Goal: Register for event/course

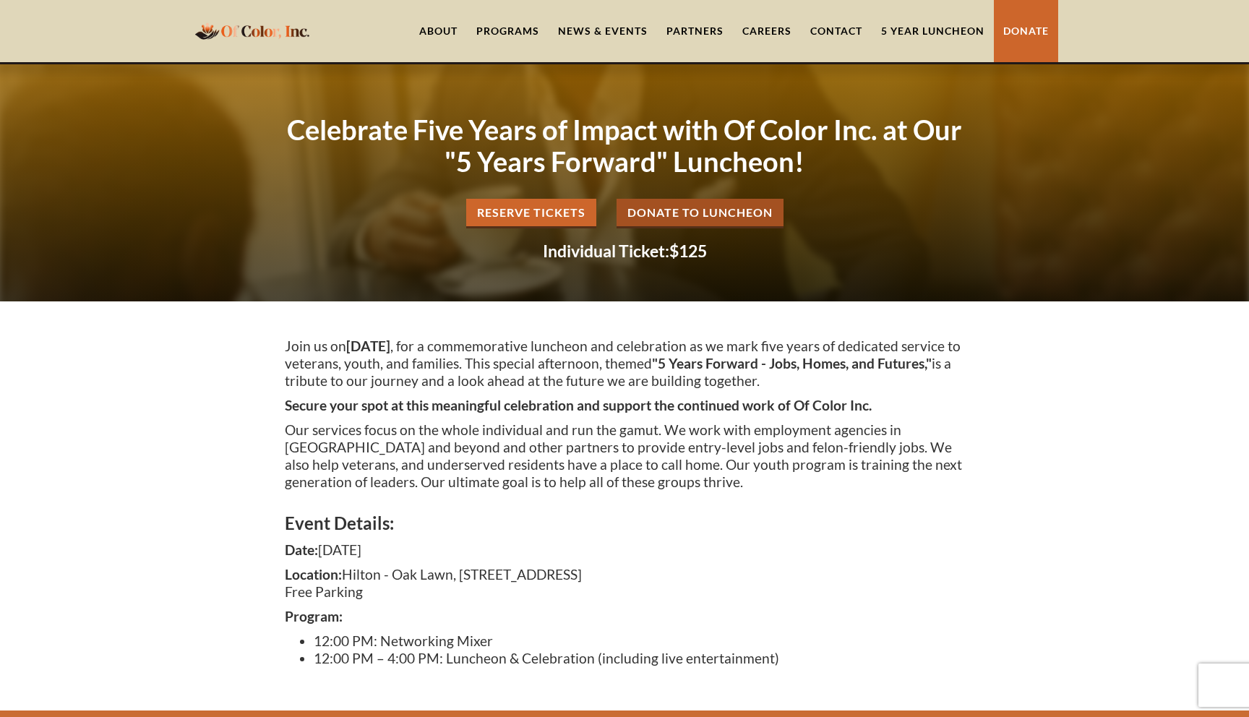
click at [444, 32] on link "About" at bounding box center [438, 31] width 57 height 62
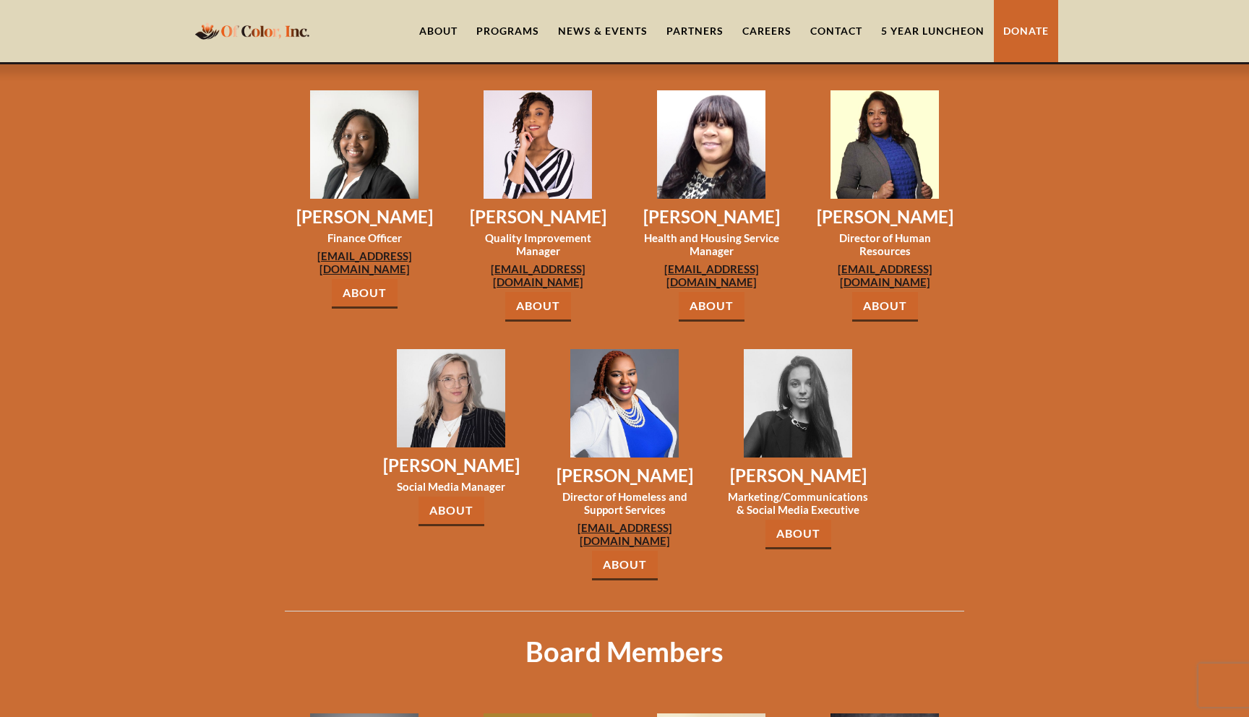
scroll to position [1479, 0]
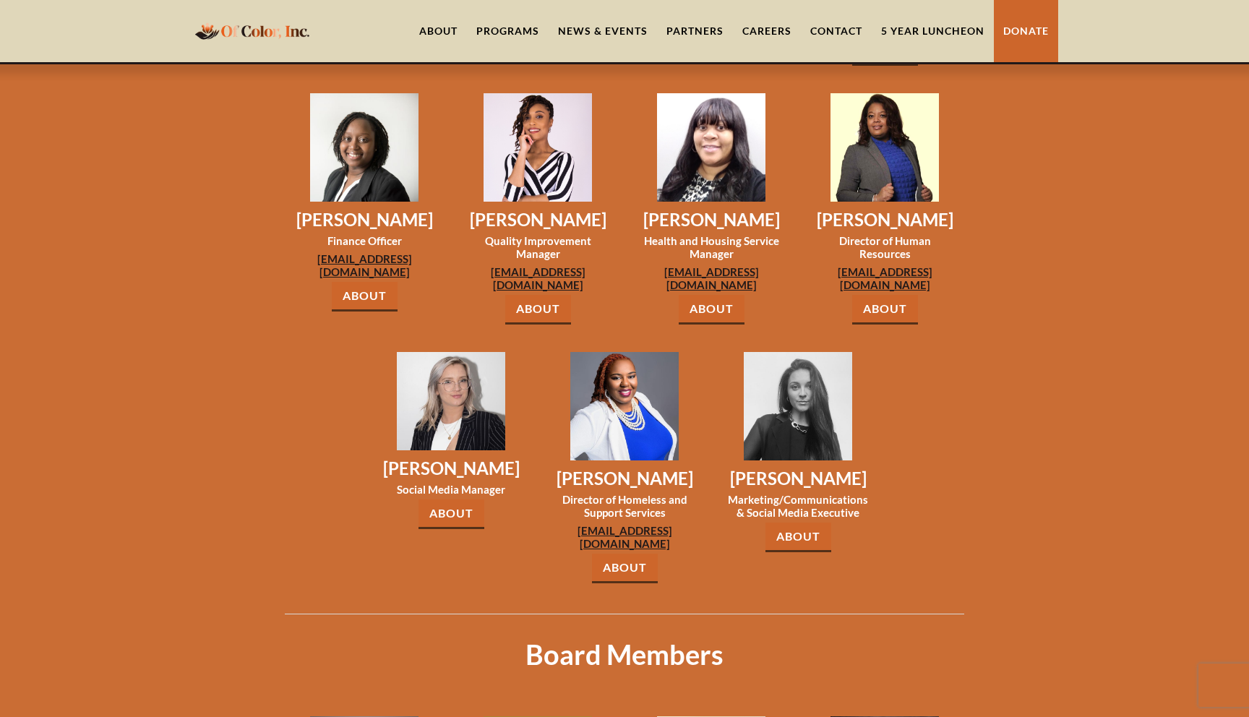
click at [622, 554] on link "About" at bounding box center [625, 569] width 66 height 30
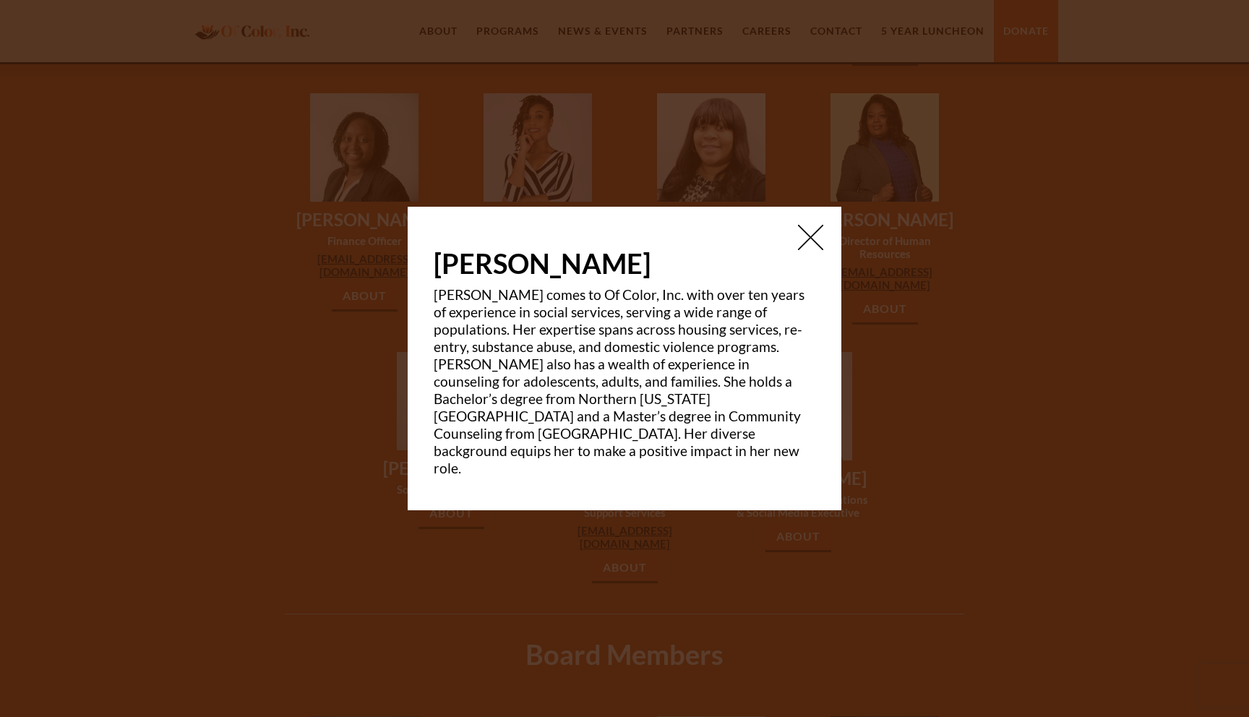
click at [809, 244] on img at bounding box center [810, 237] width 25 height 25
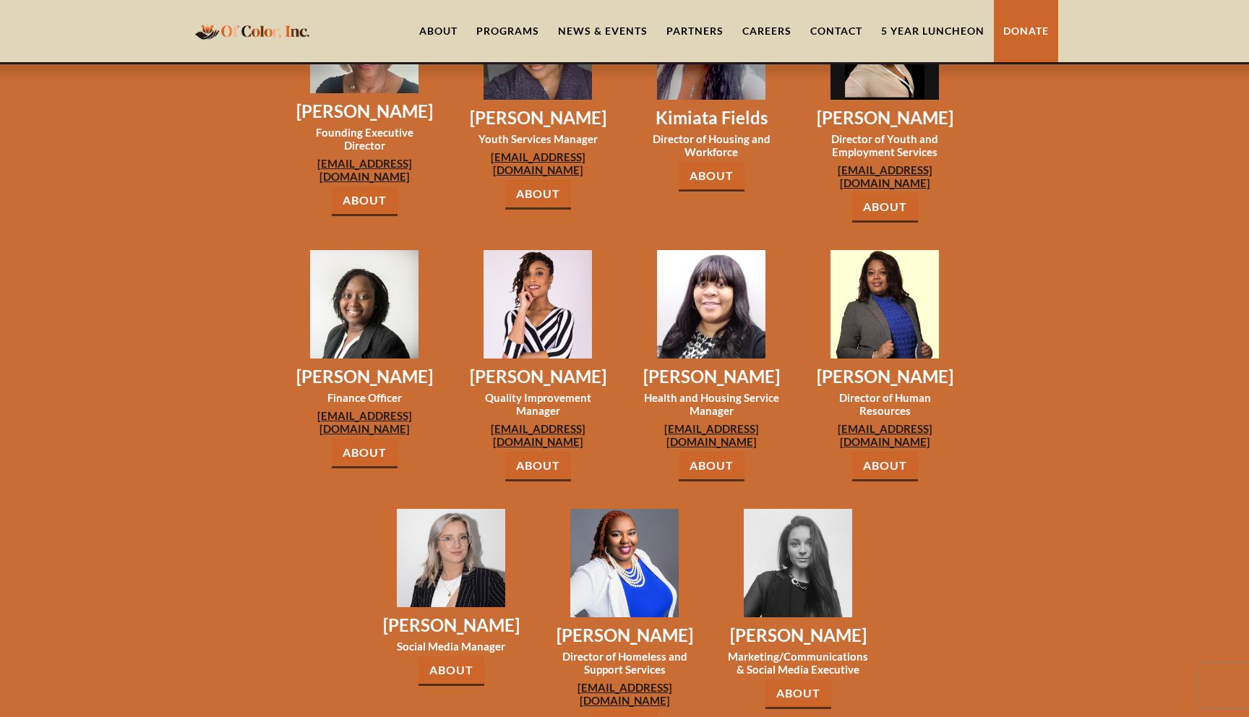
scroll to position [1316, 0]
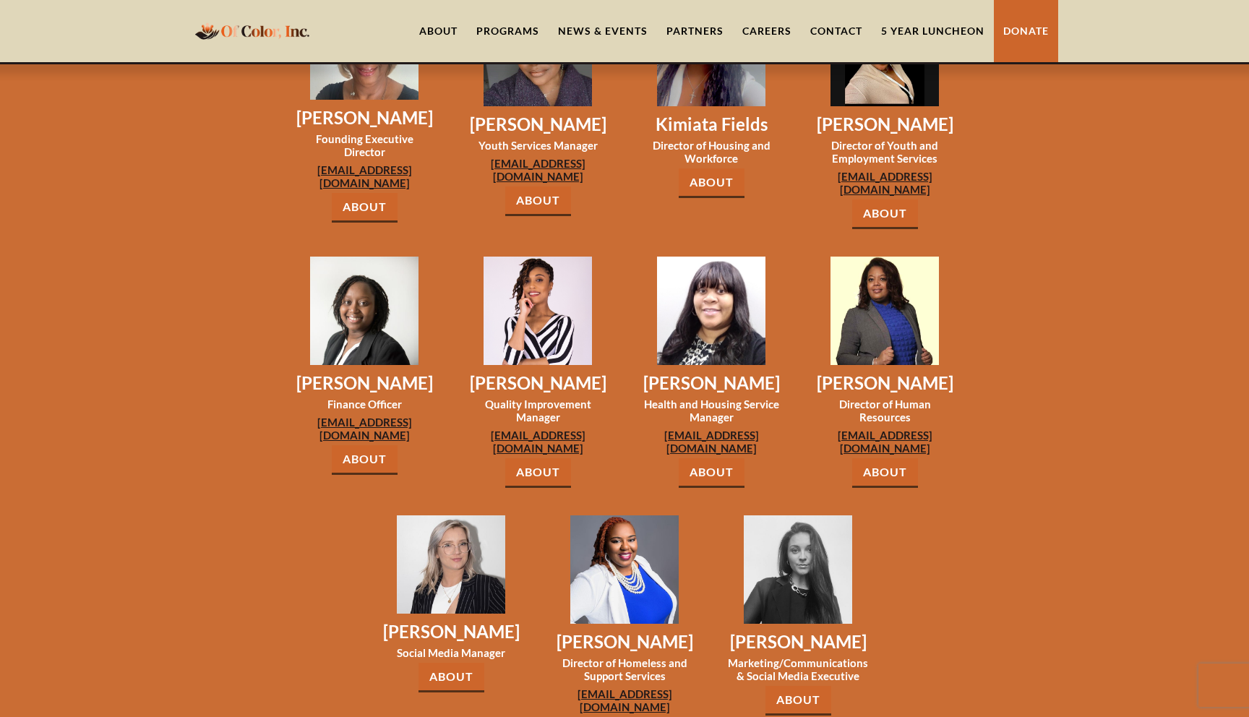
click at [361, 445] on link "About" at bounding box center [365, 460] width 66 height 30
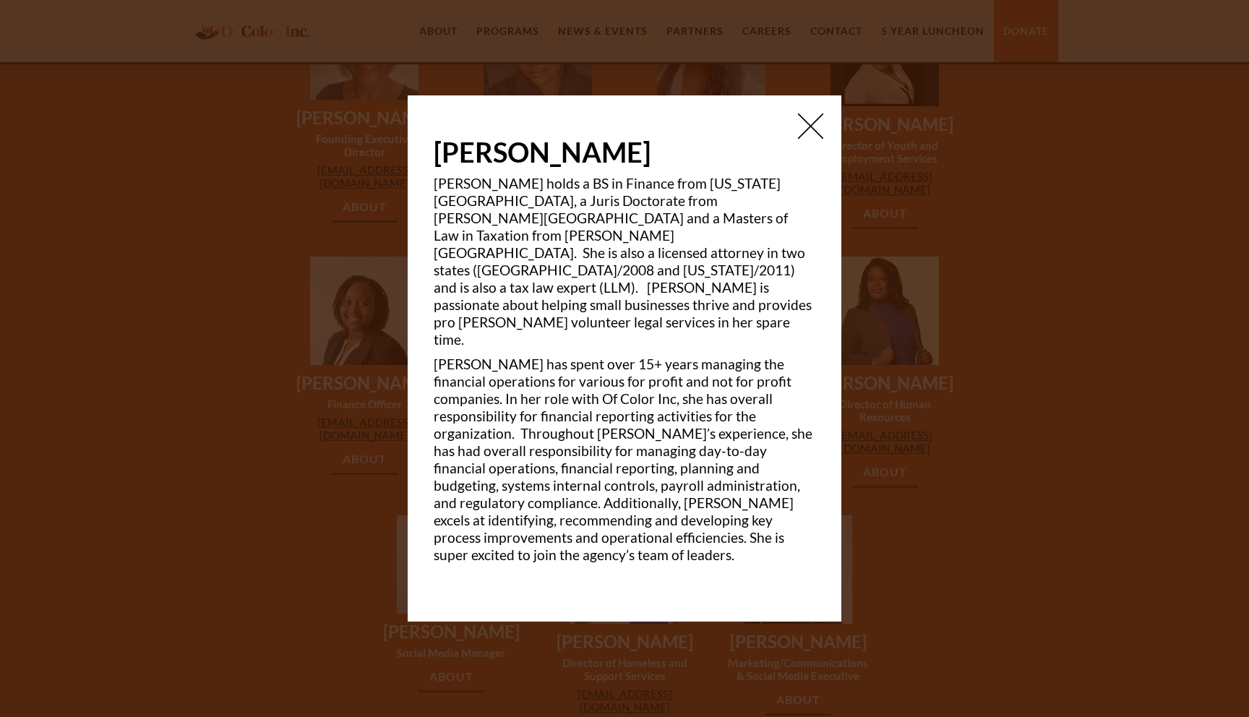
click at [812, 139] on img at bounding box center [810, 126] width 25 height 25
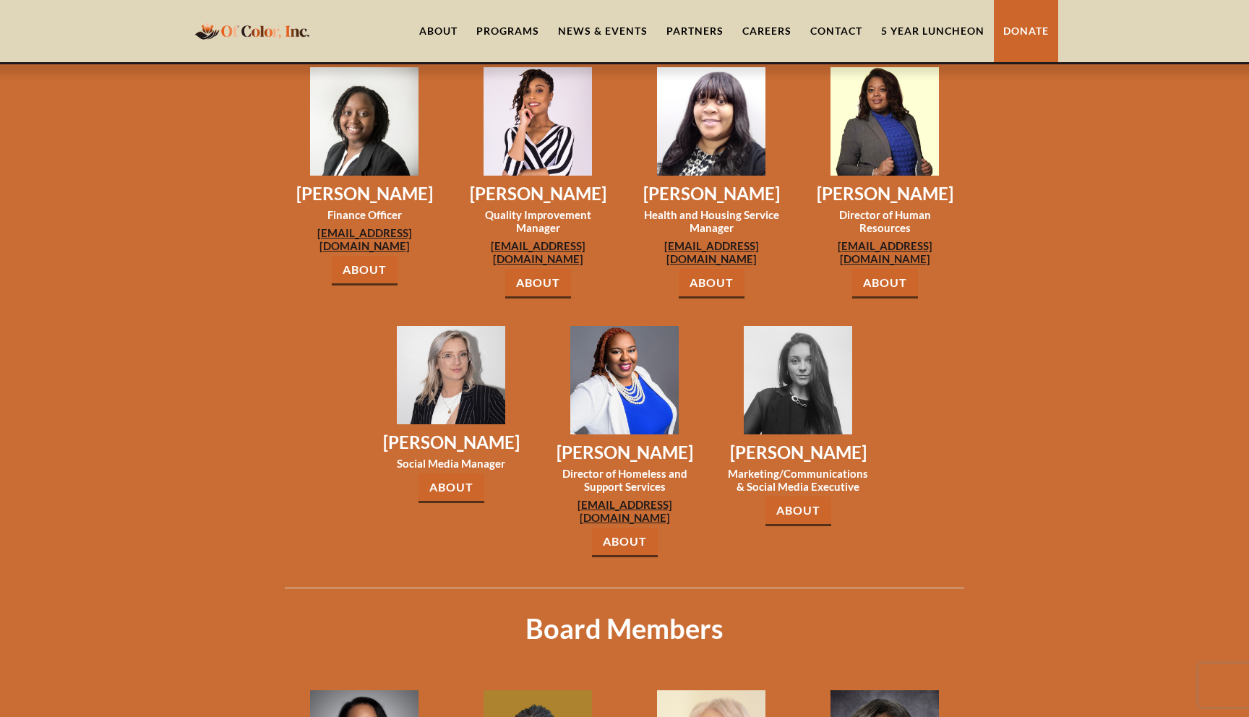
scroll to position [1509, 0]
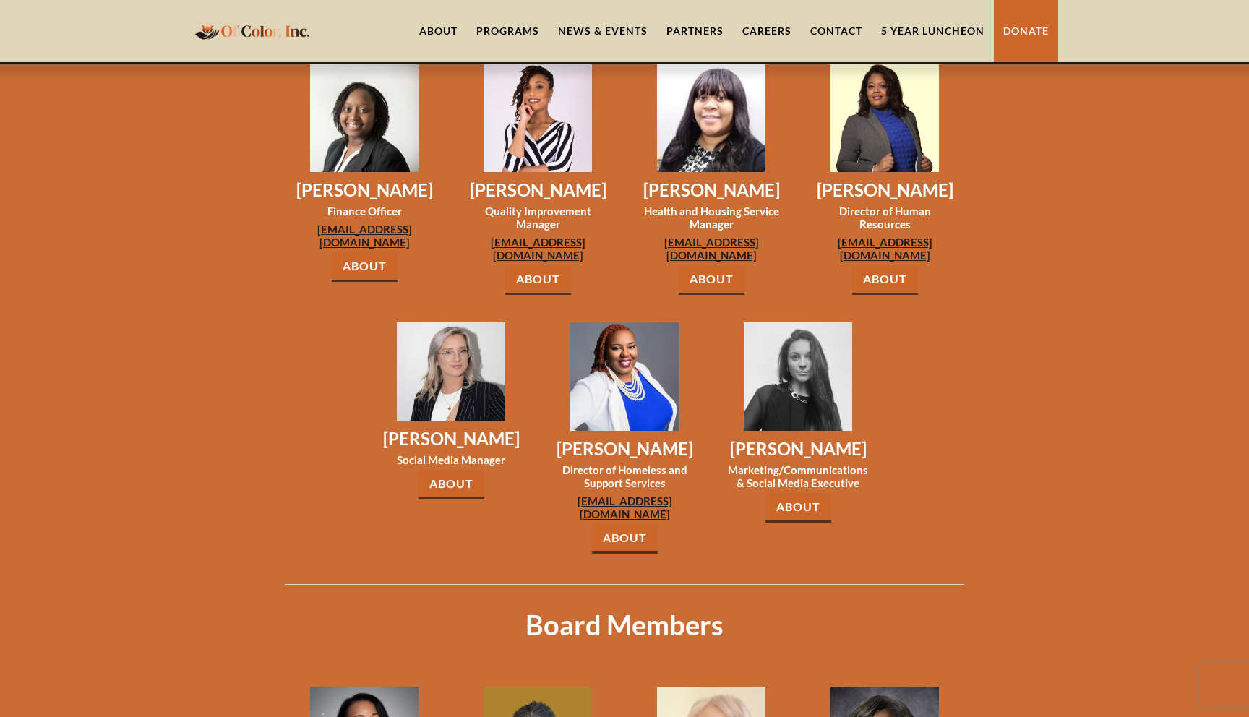
click at [799, 493] on link "About" at bounding box center [799, 508] width 66 height 30
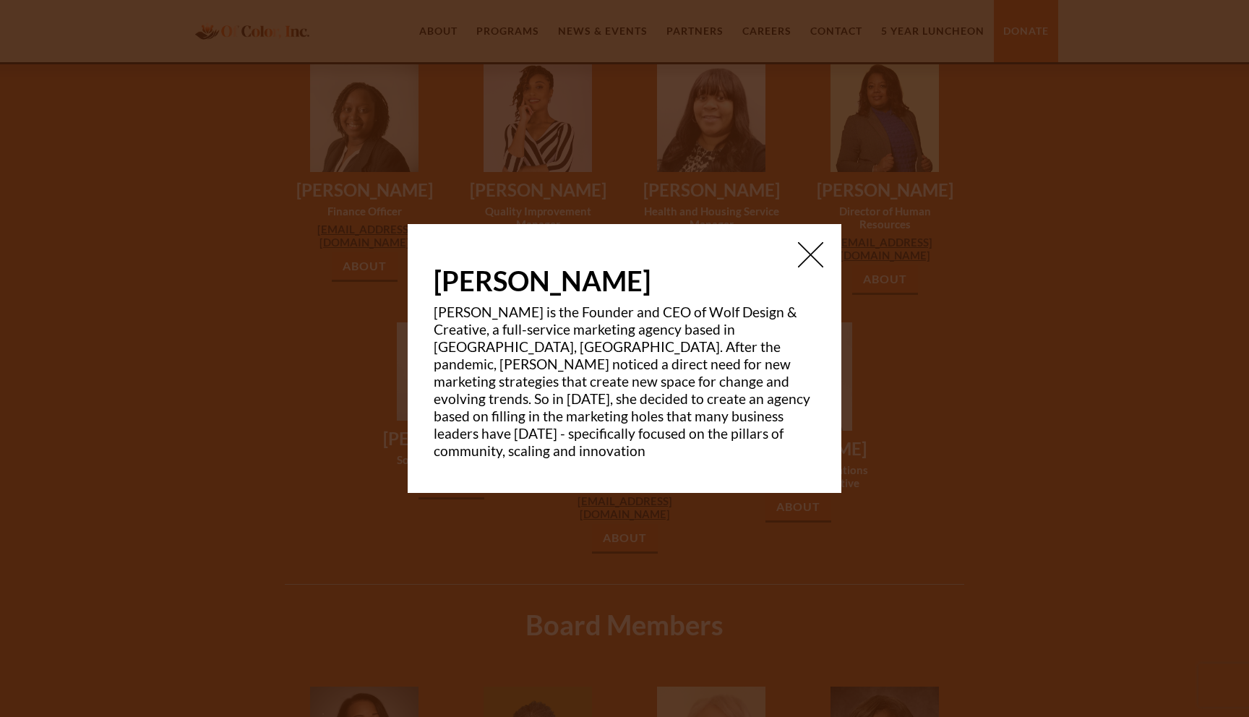
click at [815, 265] on img at bounding box center [810, 254] width 25 height 25
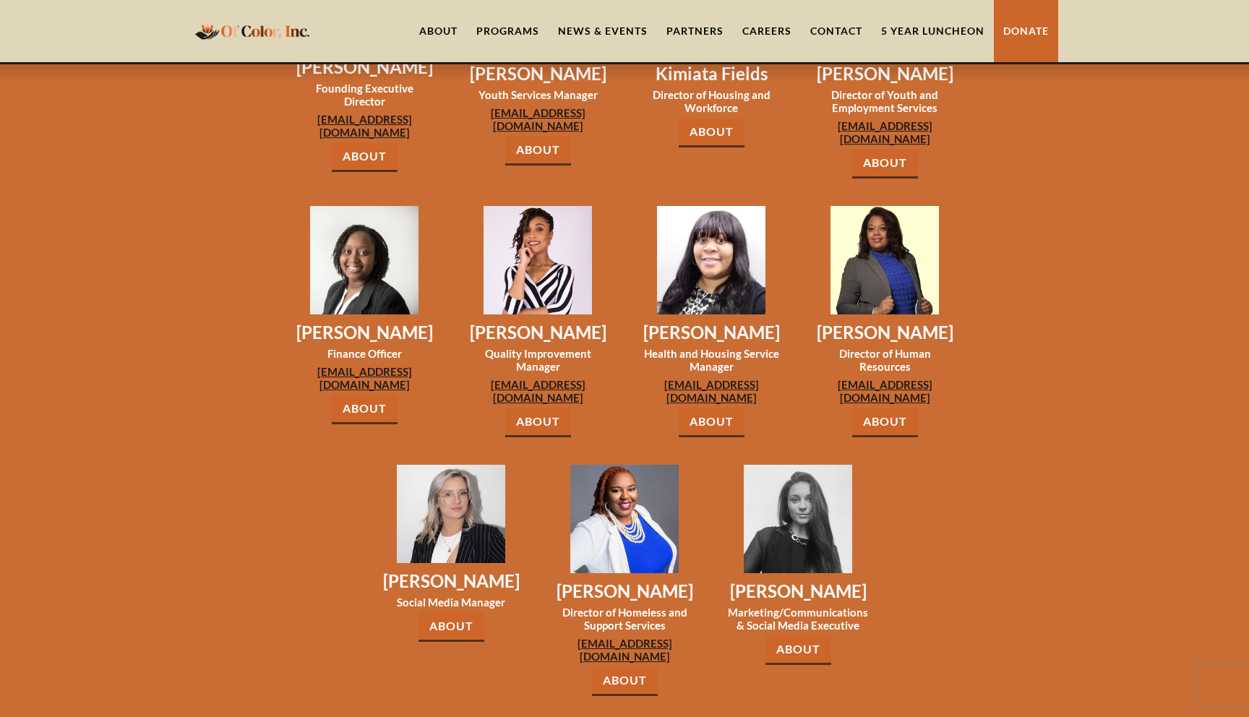
scroll to position [1364, 0]
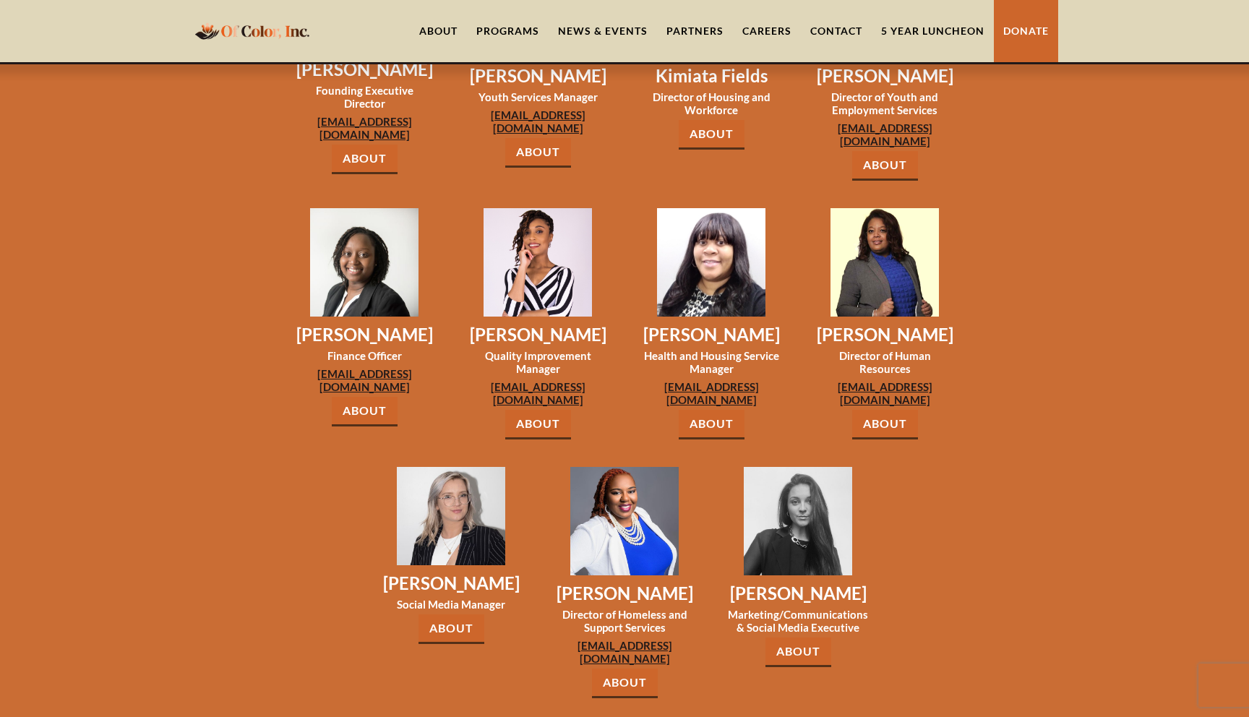
click at [879, 410] on link "About" at bounding box center [885, 425] width 66 height 30
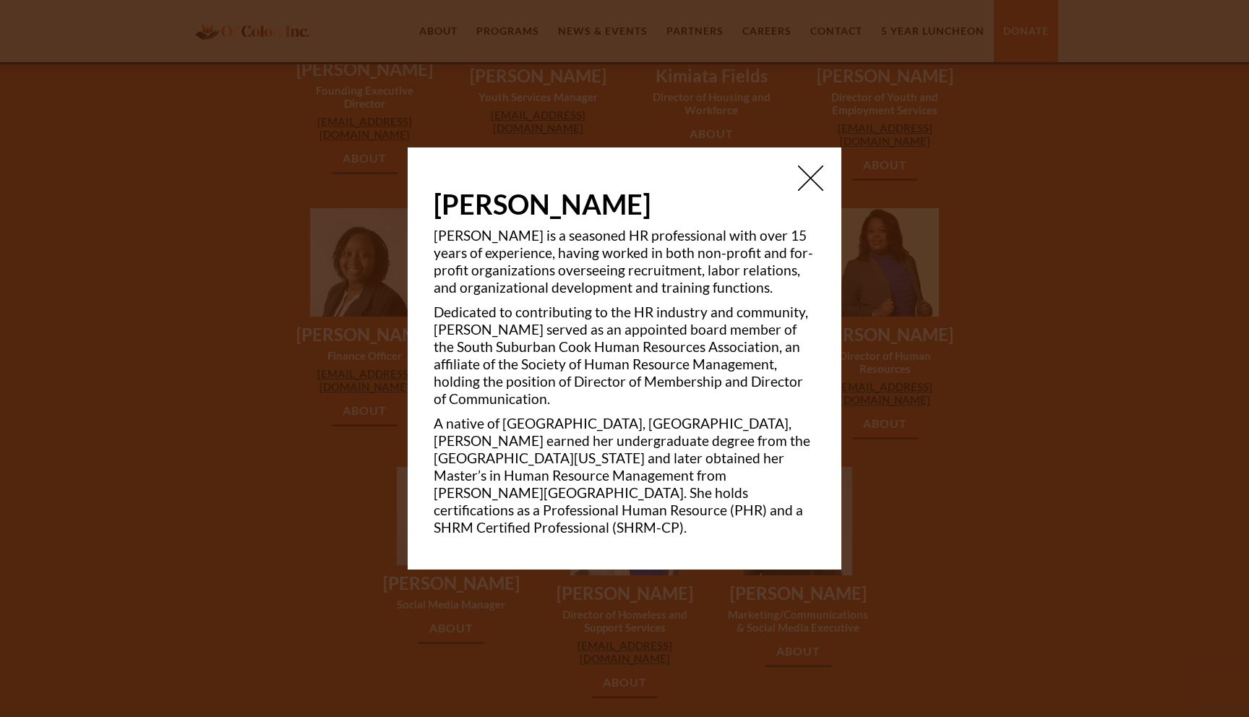
click at [811, 187] on img at bounding box center [810, 178] width 25 height 25
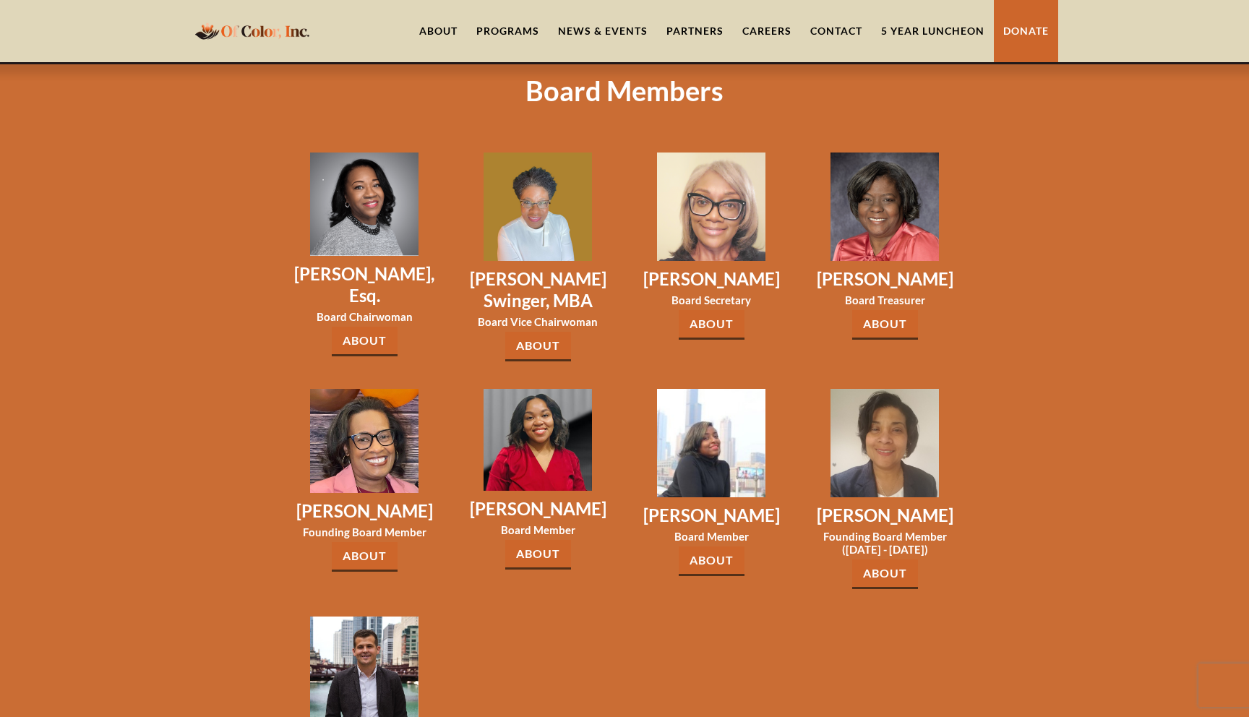
scroll to position [2044, 0]
click at [363, 326] on link "About" at bounding box center [365, 341] width 66 height 30
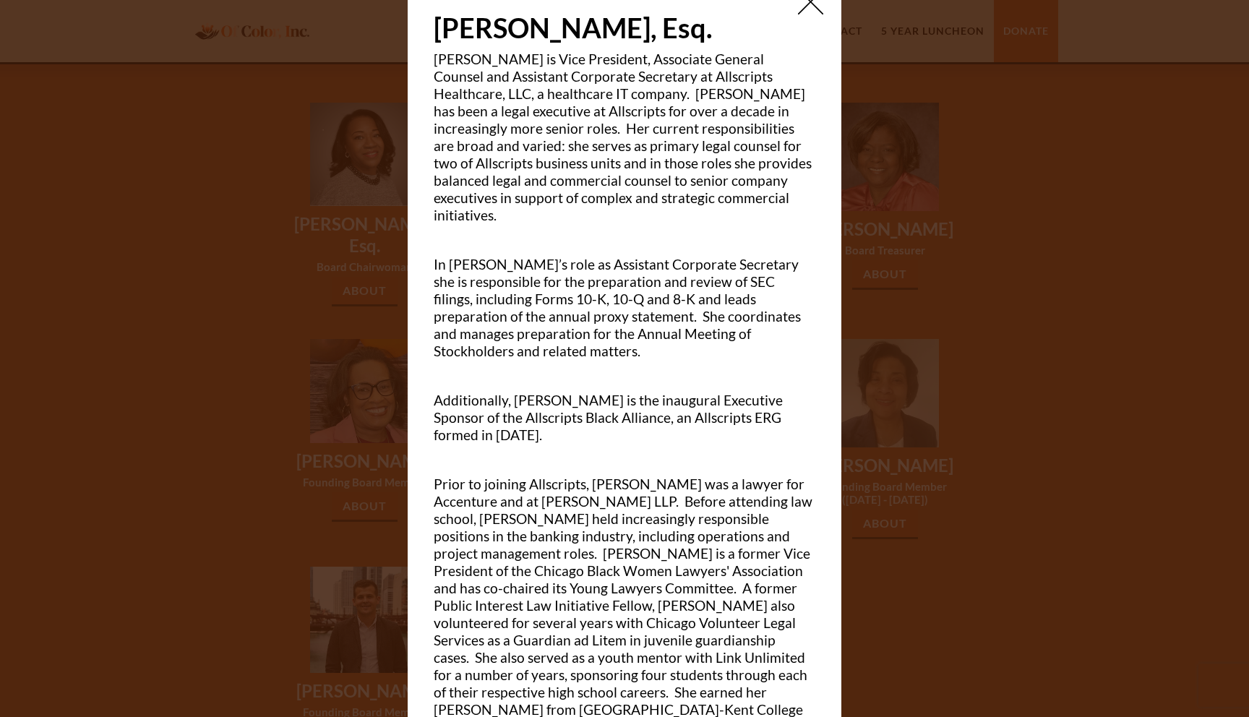
scroll to position [0, 0]
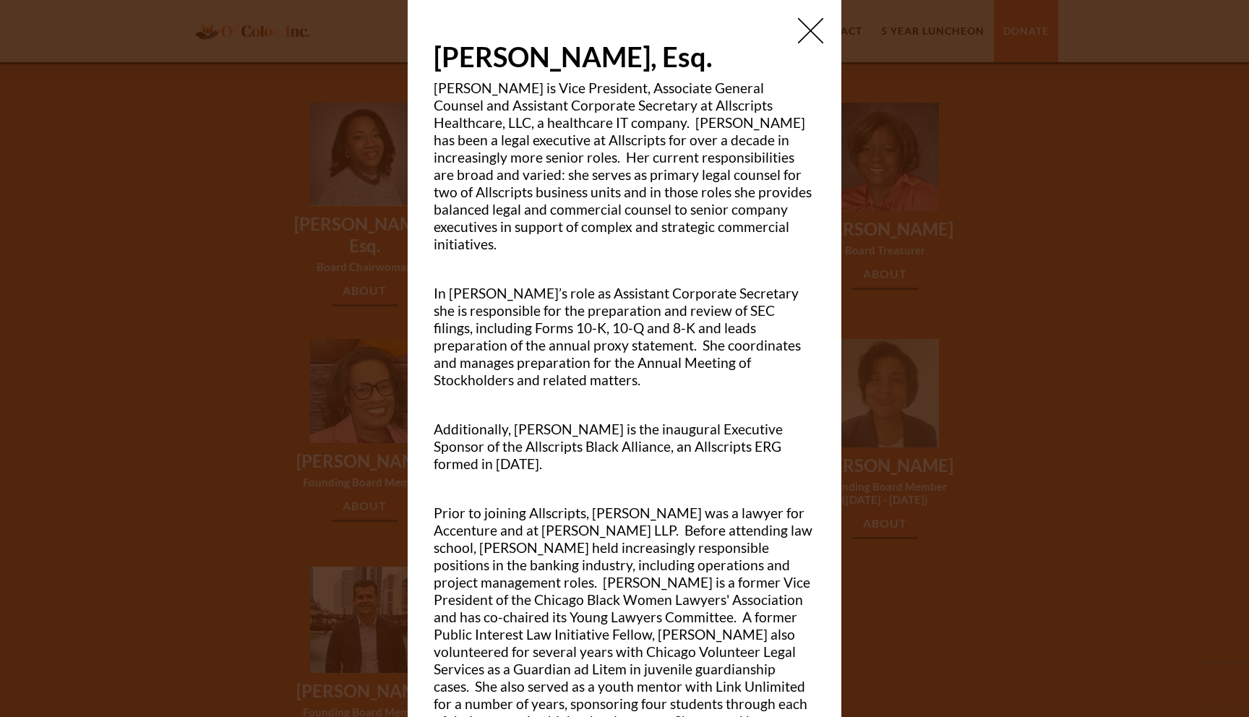
click at [817, 32] on img at bounding box center [810, 30] width 25 height 25
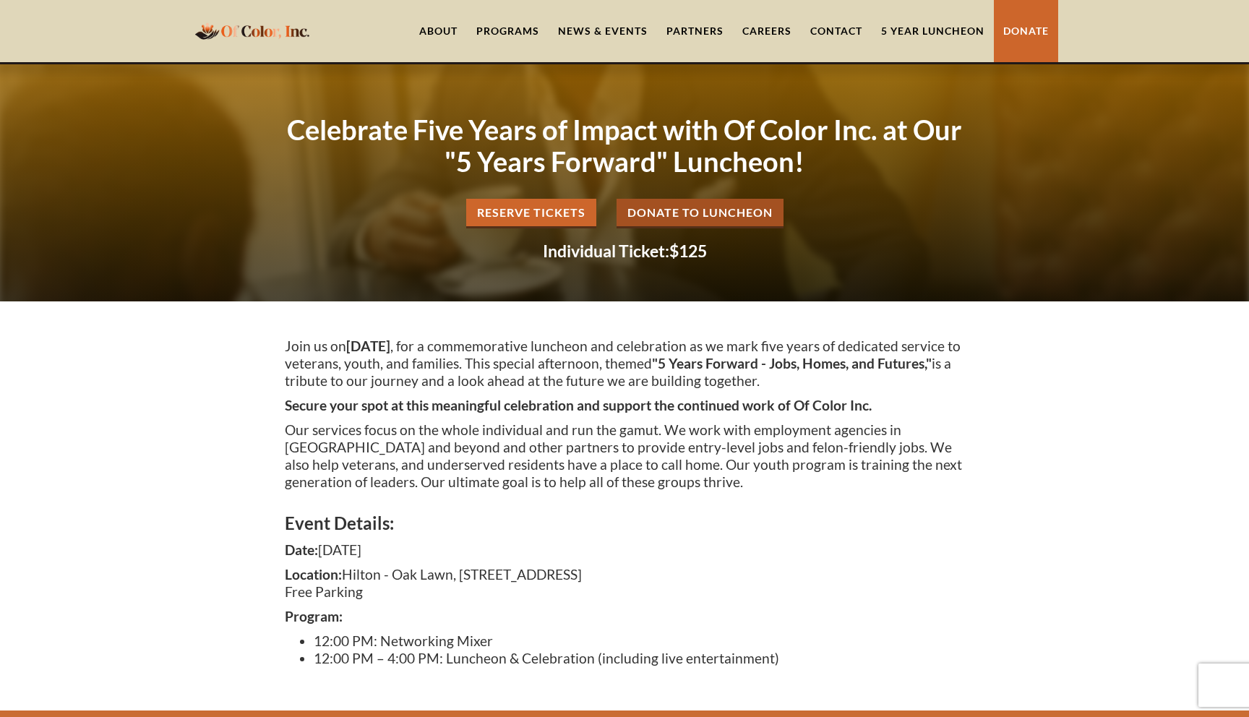
click at [517, 213] on link "Reserve Tickets" at bounding box center [531, 214] width 130 height 30
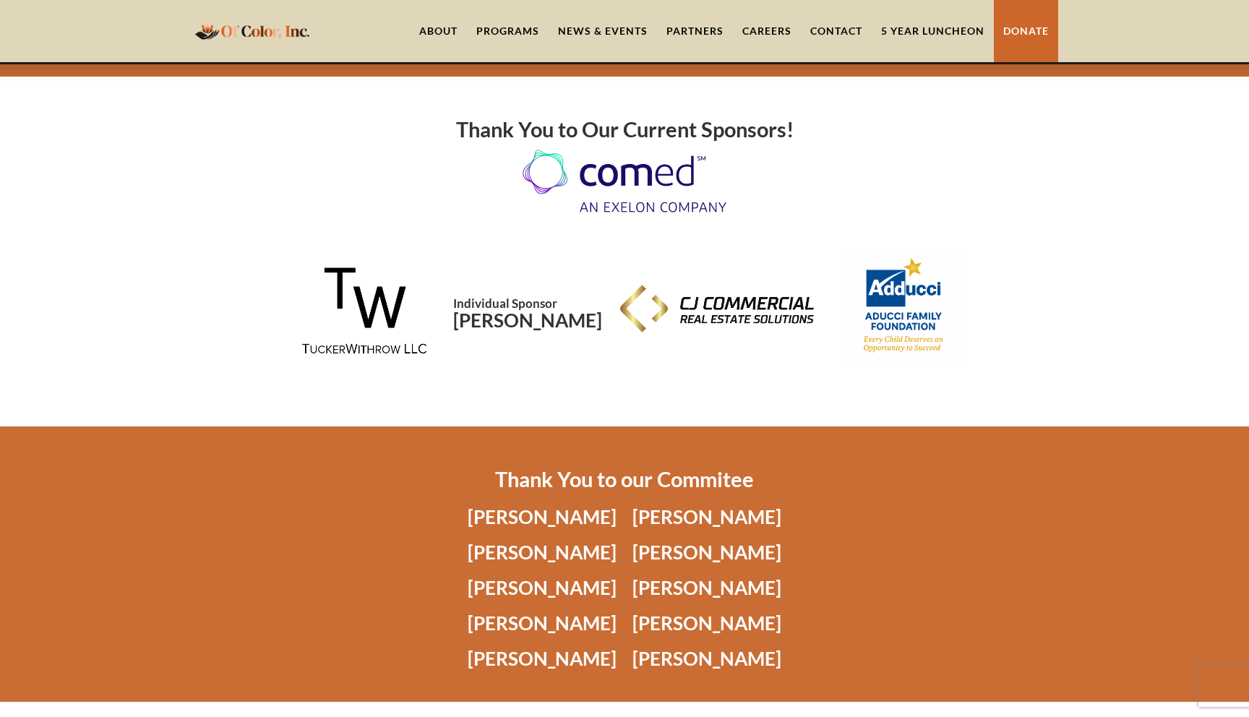
scroll to position [1203, 0]
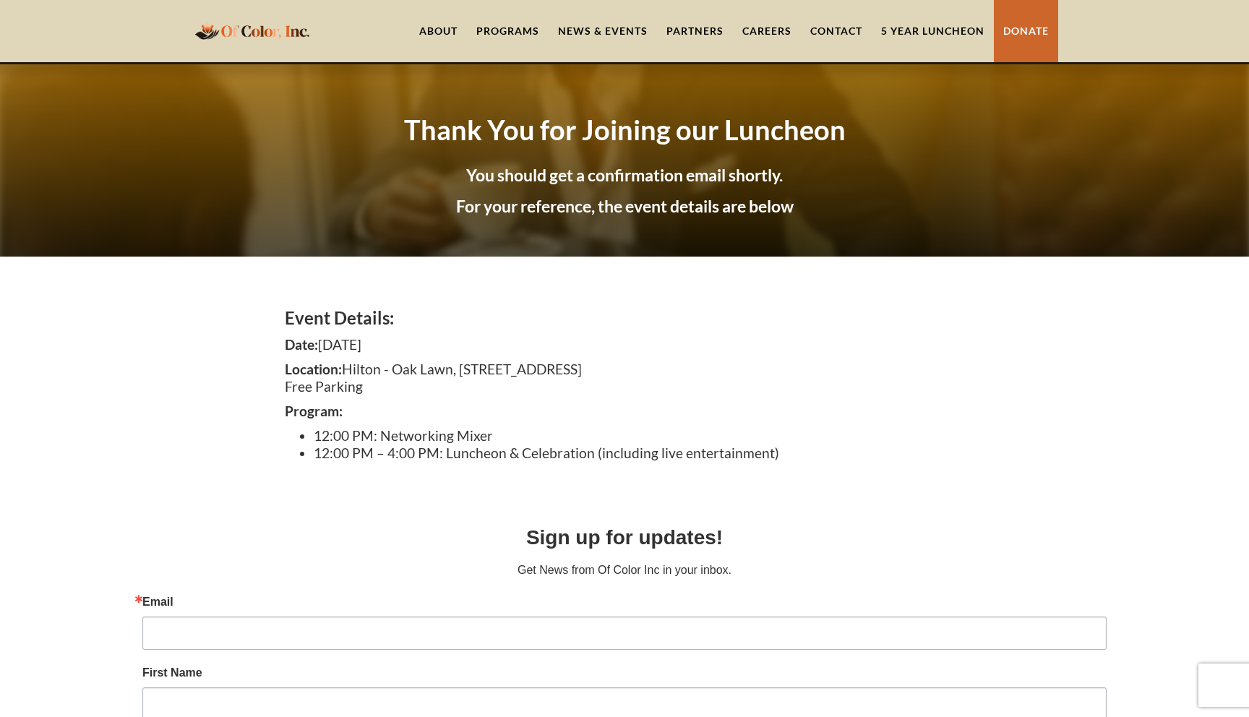
scroll to position [1, 0]
